Goal: Find specific page/section: Find specific page/section

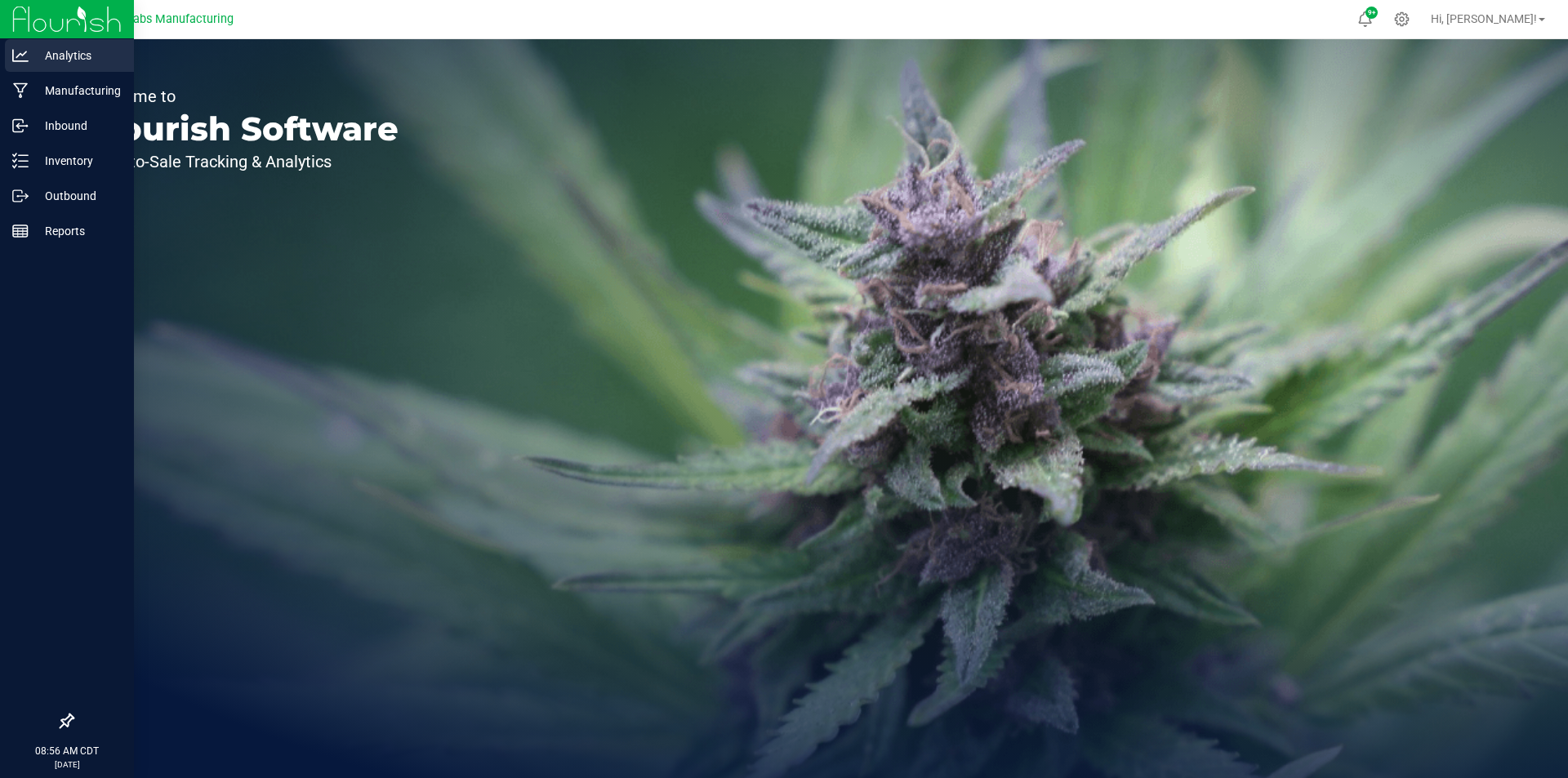
click at [27, 58] on icon at bounding box center [21, 56] width 17 height 17
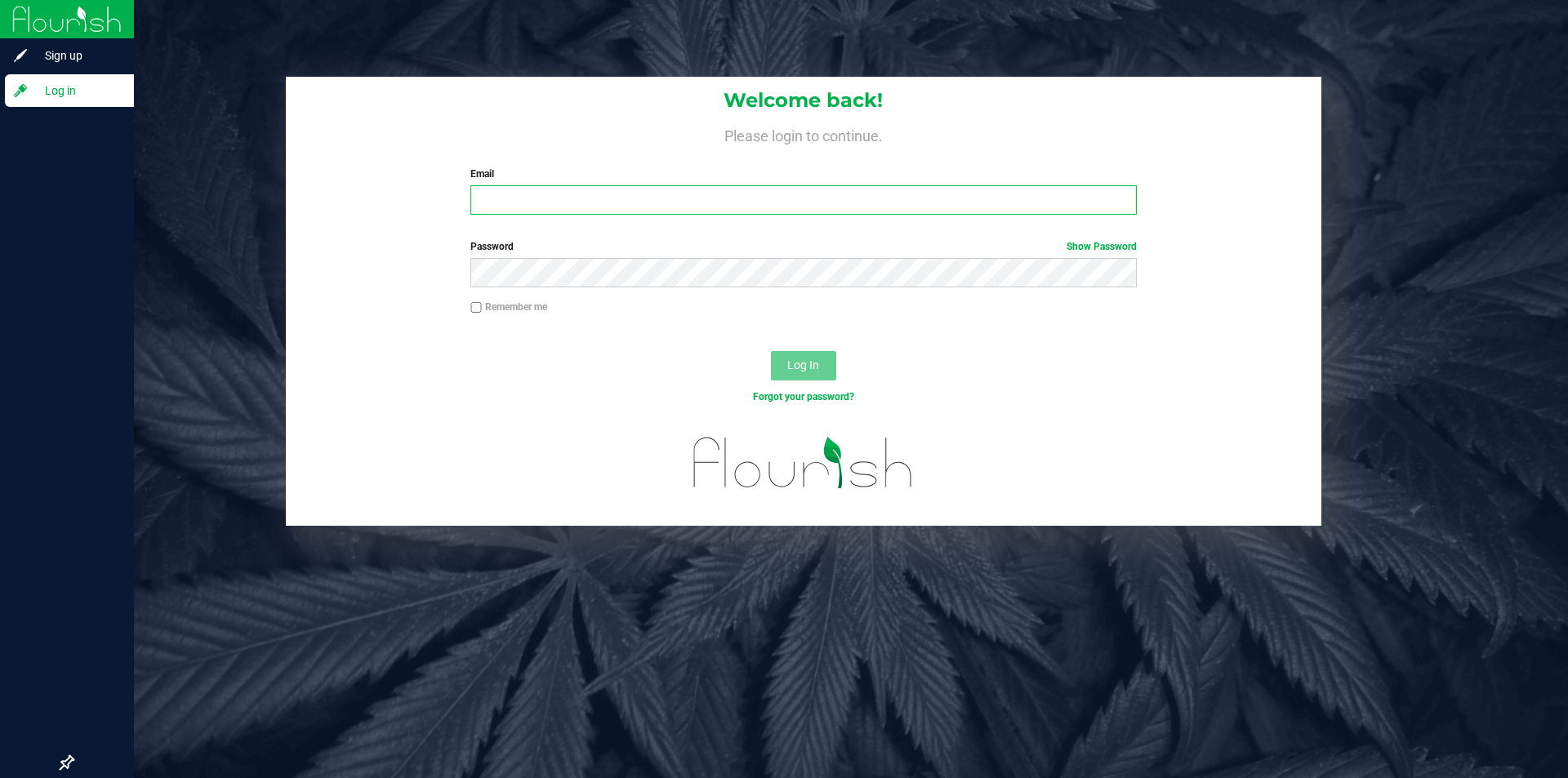
type input "[EMAIL_ADDRESS][DOMAIN_NAME]"
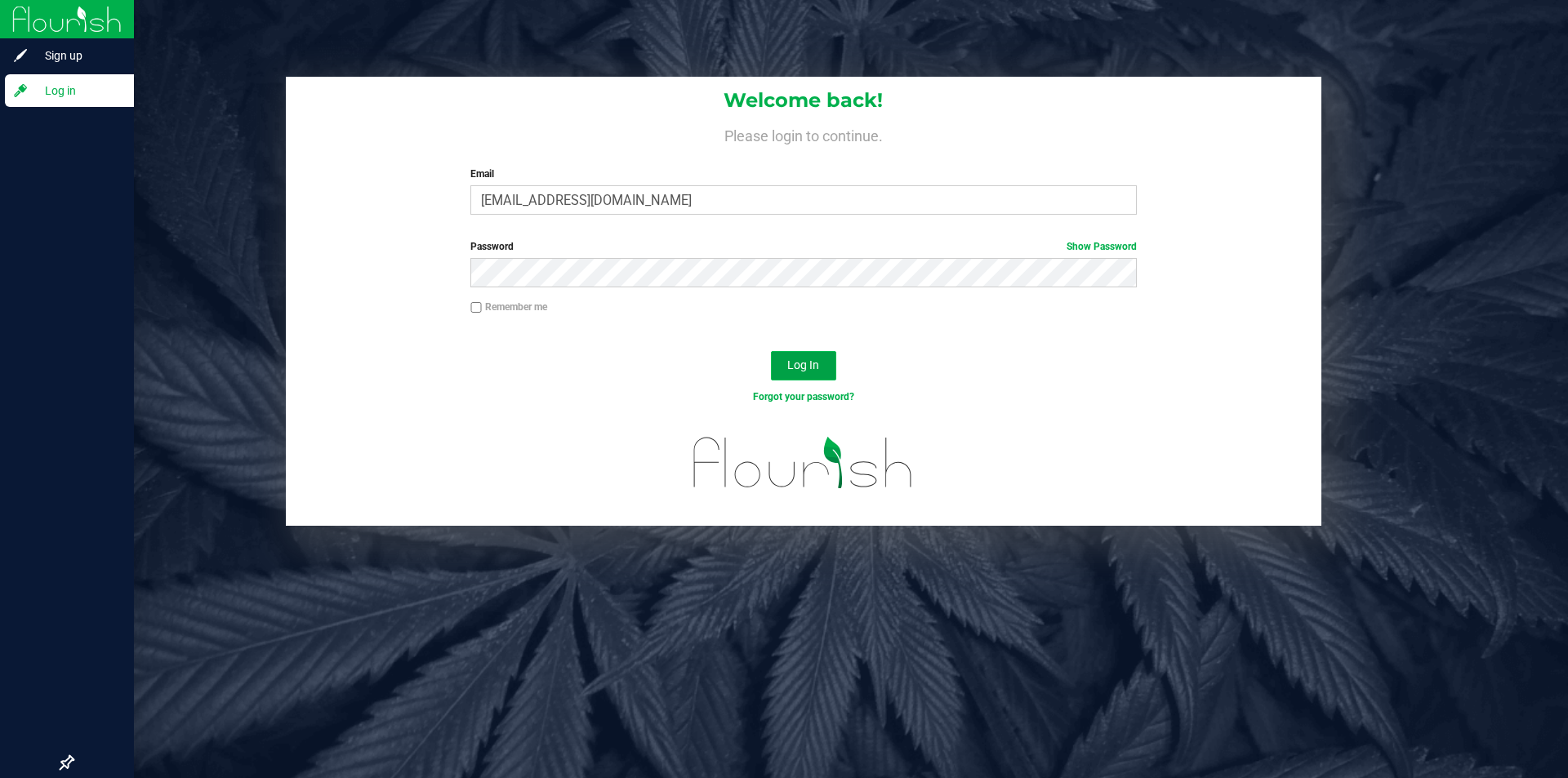
click at [791, 366] on span "Log In" at bounding box center [803, 364] width 32 height 13
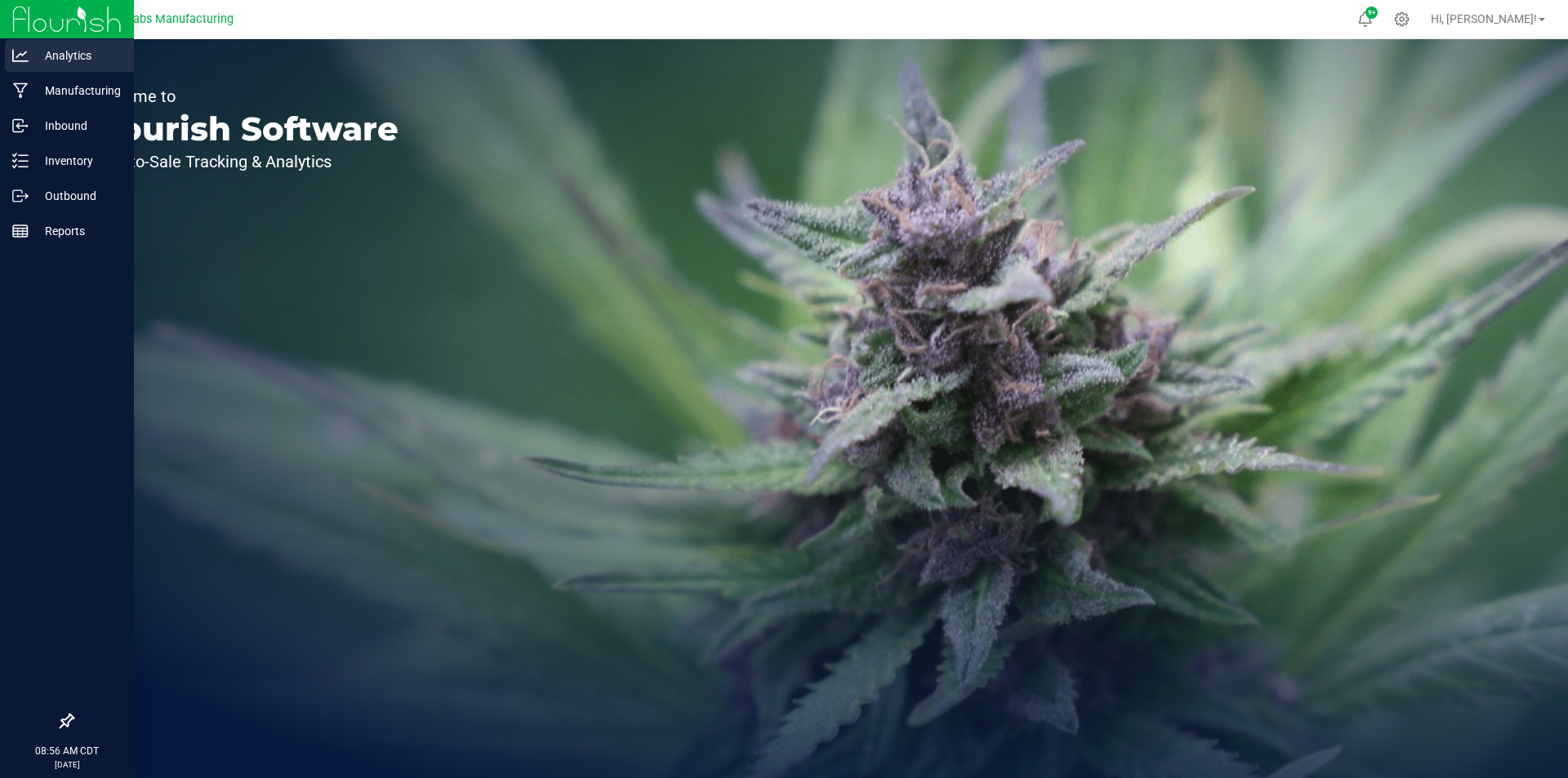
click at [50, 53] on p "Analytics" at bounding box center [77, 56] width 98 height 20
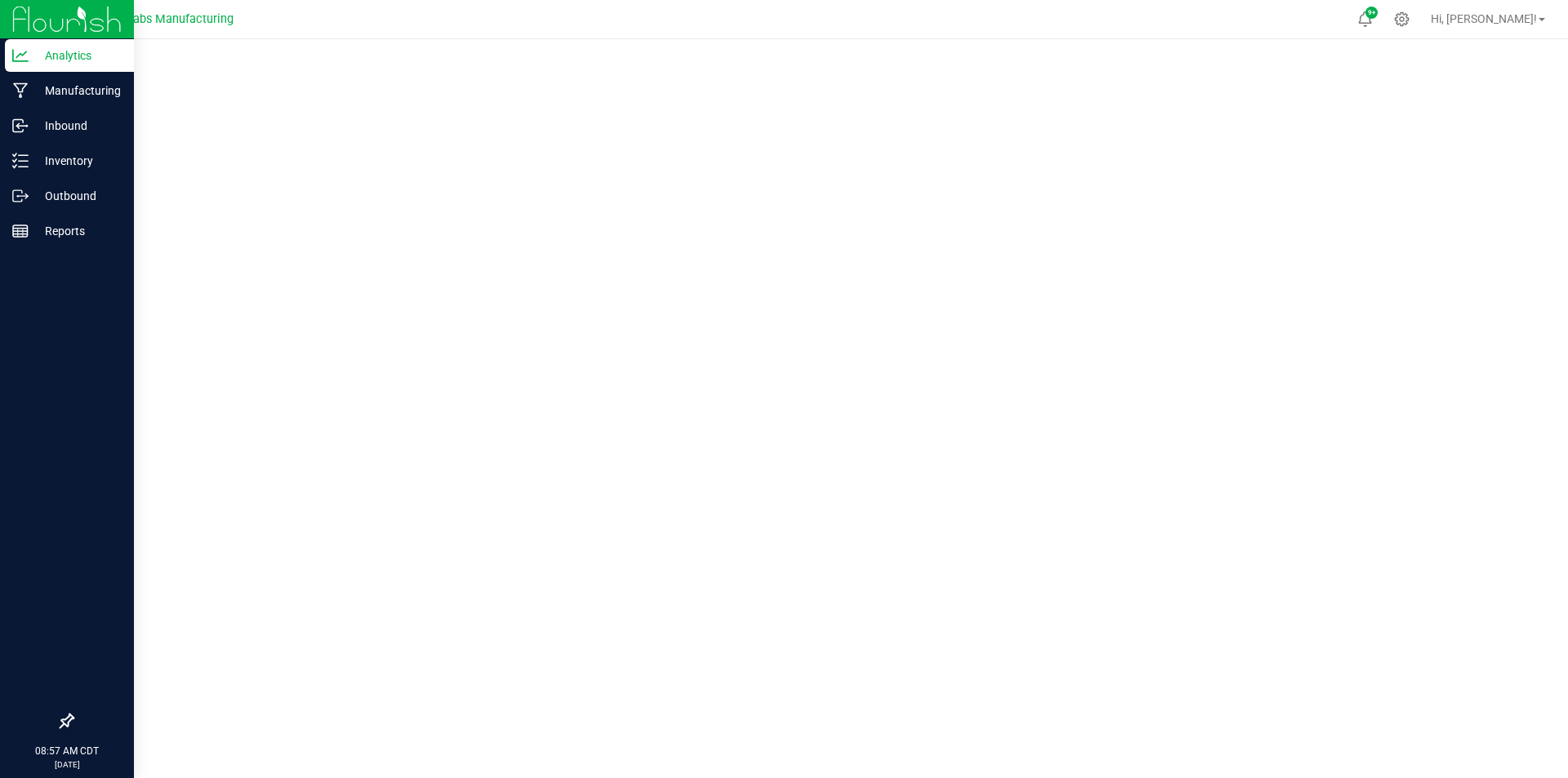
click at [82, 51] on p "Analytics" at bounding box center [77, 56] width 98 height 20
